Goal: Transaction & Acquisition: Book appointment/travel/reservation

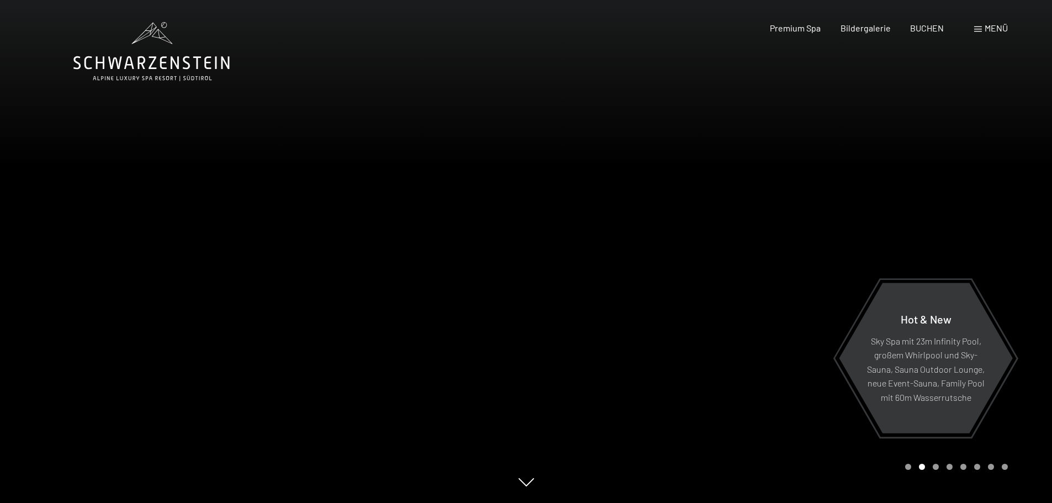
click at [997, 25] on span "Menü" at bounding box center [996, 28] width 23 height 10
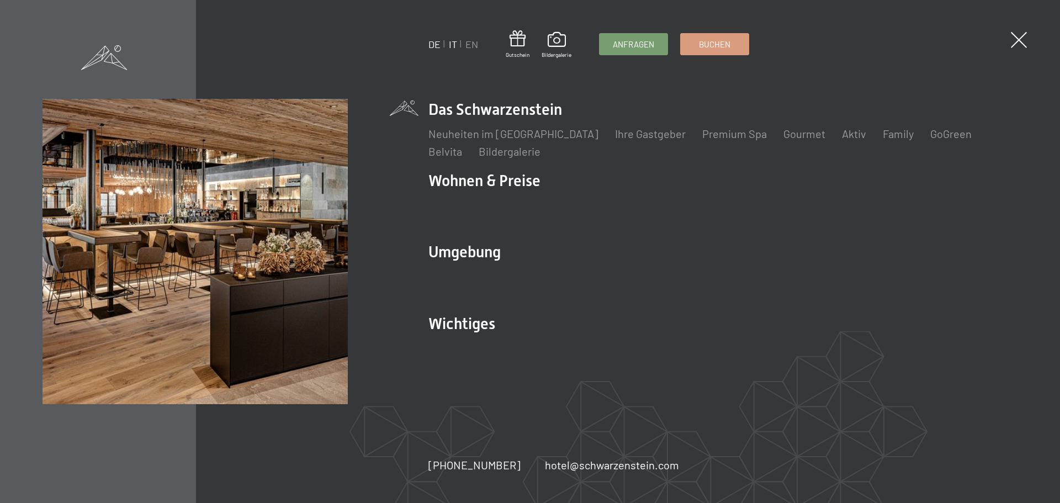
click at [455, 44] on link "IT" at bounding box center [453, 44] width 8 height 12
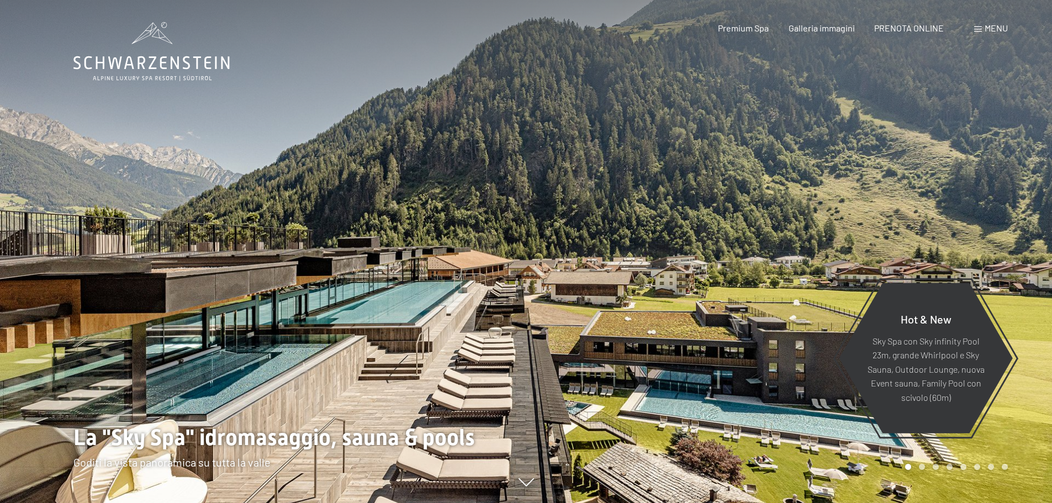
click at [995, 25] on span "Menu" at bounding box center [996, 28] width 23 height 10
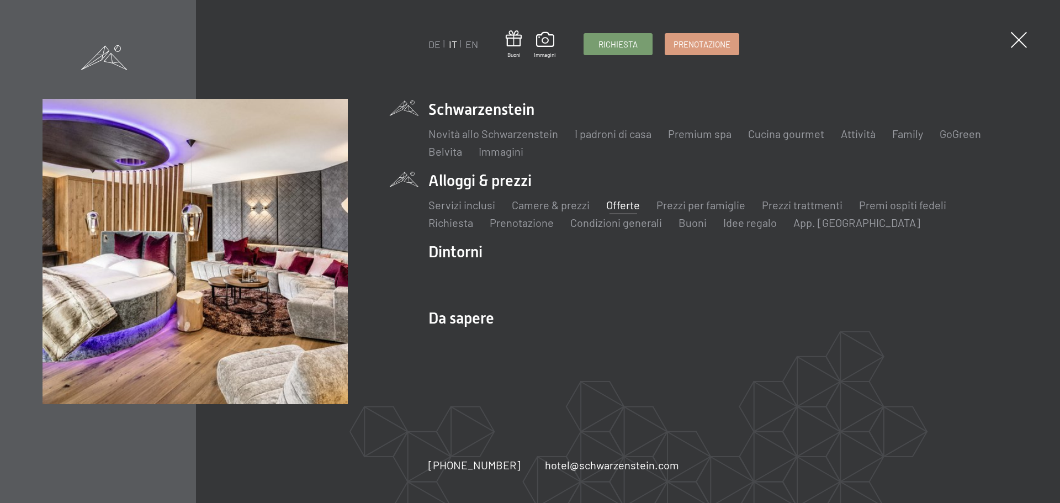
click at [626, 200] on link "Offerte" at bounding box center [623, 204] width 34 height 13
click at [625, 206] on link "Offerte" at bounding box center [623, 204] width 34 height 13
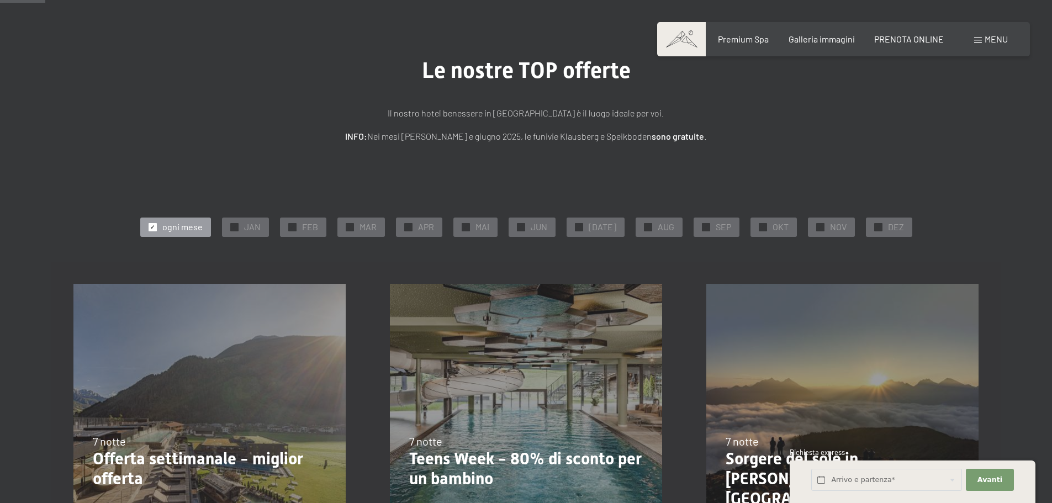
scroll to position [166, 0]
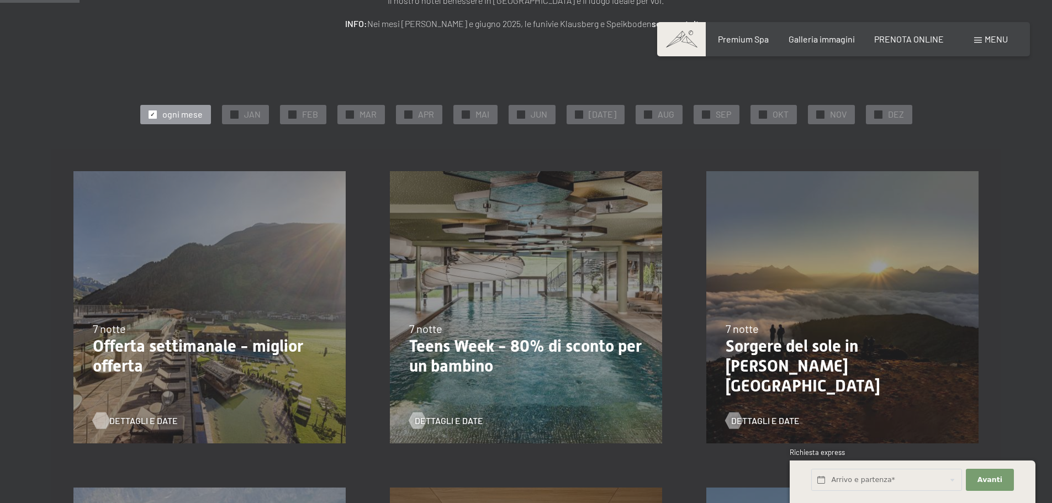
click at [130, 419] on span "Dettagli e Date" at bounding box center [143, 421] width 68 height 12
click at [821, 118] on div "✓ NOV" at bounding box center [831, 114] width 47 height 19
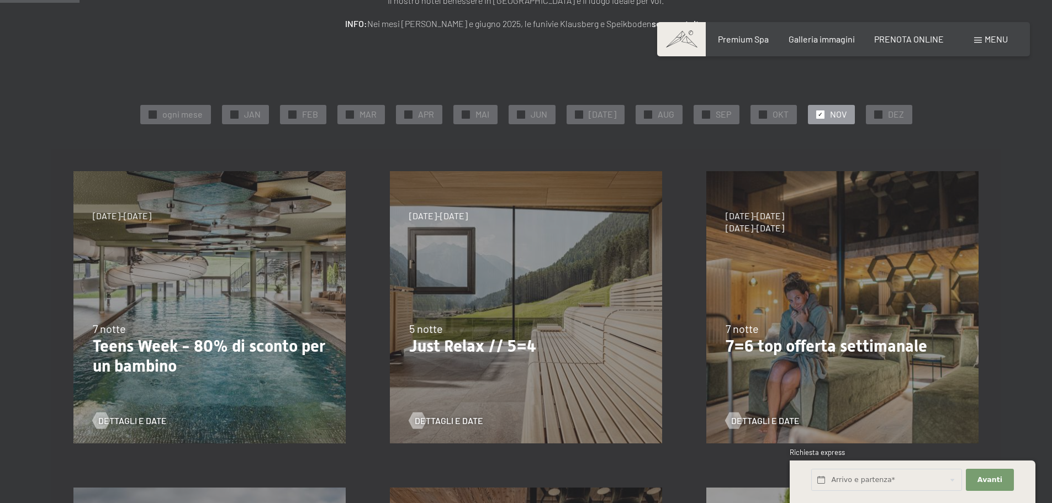
click at [803, 349] on p "7=6 top offerta settimanale" at bounding box center [843, 346] width 234 height 20
click at [783, 415] on span "Dettagli e Date" at bounding box center [776, 421] width 68 height 12
